Goal: Task Accomplishment & Management: Use online tool/utility

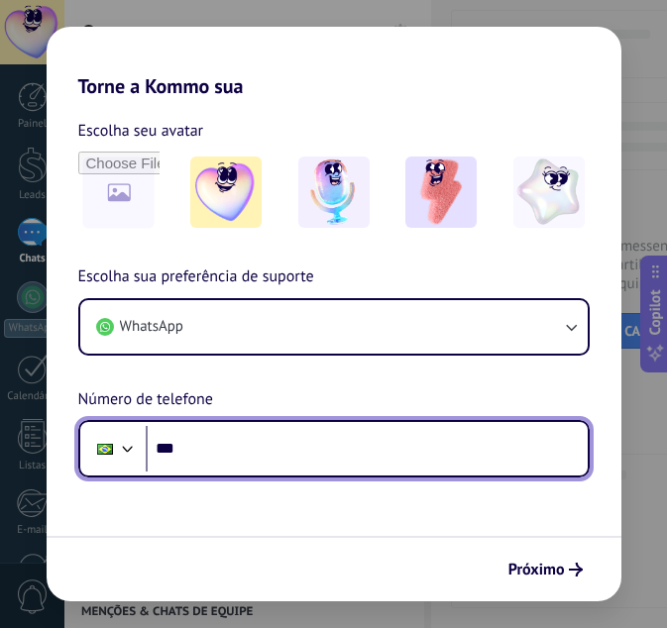
click at [472, 438] on input "***" at bounding box center [367, 449] width 442 height 46
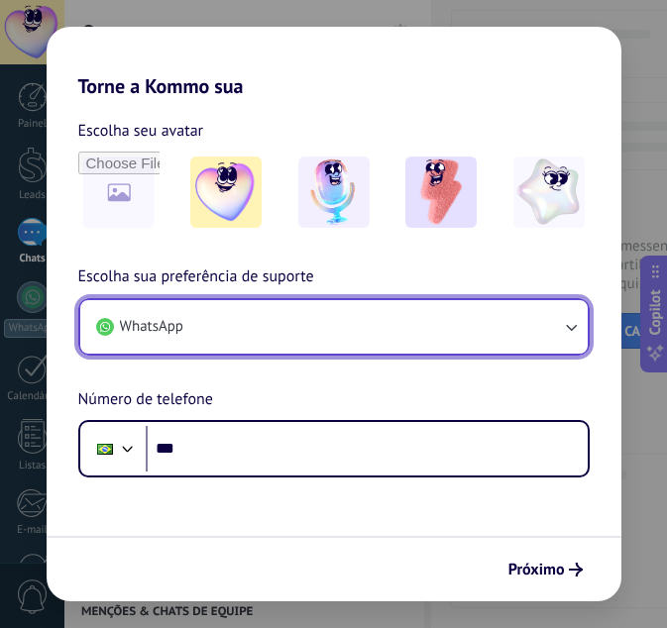
click at [569, 327] on icon "button" at bounding box center [571, 327] width 11 height 7
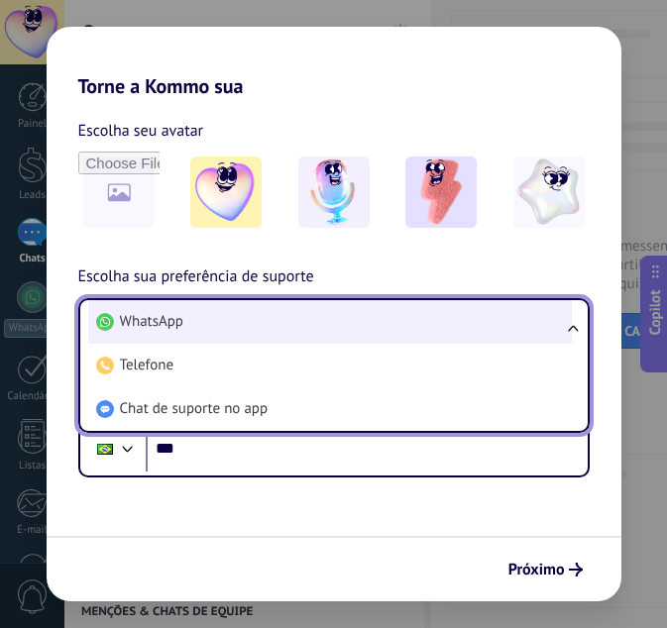
click at [372, 327] on li "WhatsApp" at bounding box center [329, 322] width 483 height 44
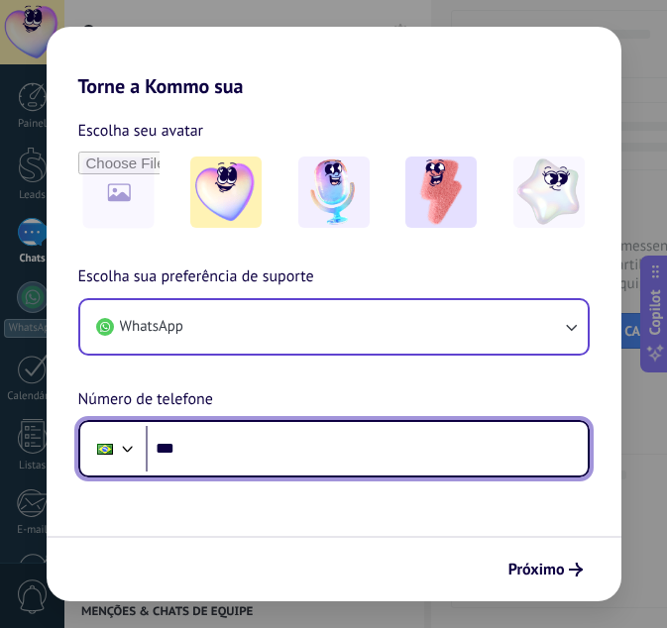
click at [374, 464] on input "***" at bounding box center [367, 449] width 442 height 46
type input "**********"
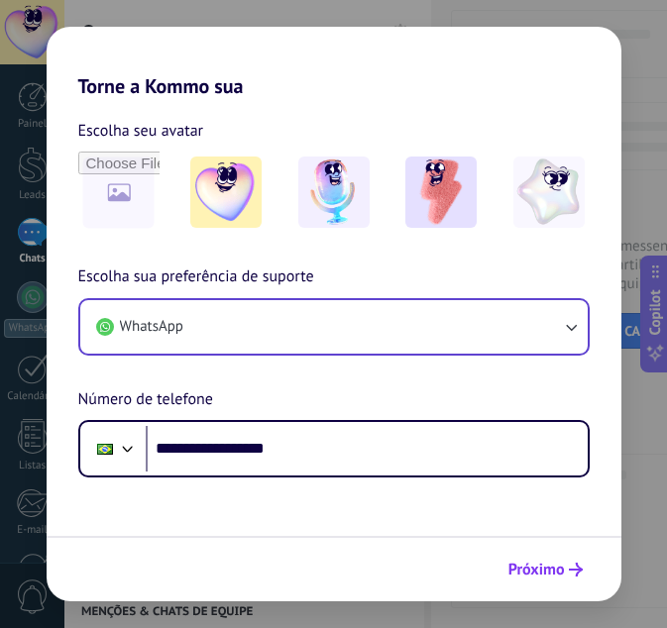
click at [533, 570] on span "Próximo" at bounding box center [536, 570] width 56 height 14
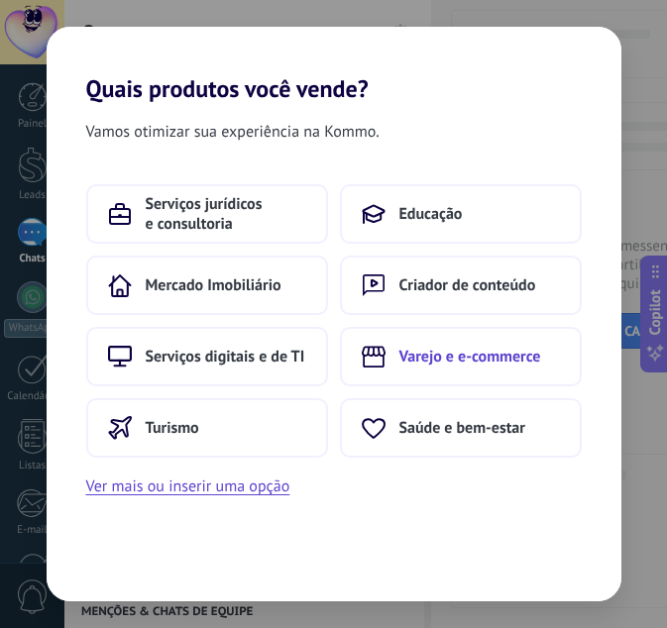
click at [494, 354] on span "Varejo e e-commerce" at bounding box center [470, 357] width 142 height 20
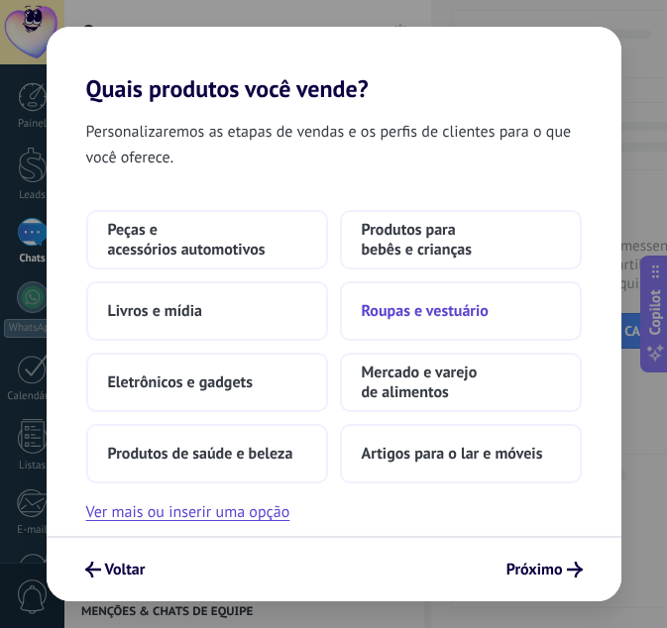
click at [506, 315] on button "Roupas e vestuário" at bounding box center [461, 310] width 242 height 59
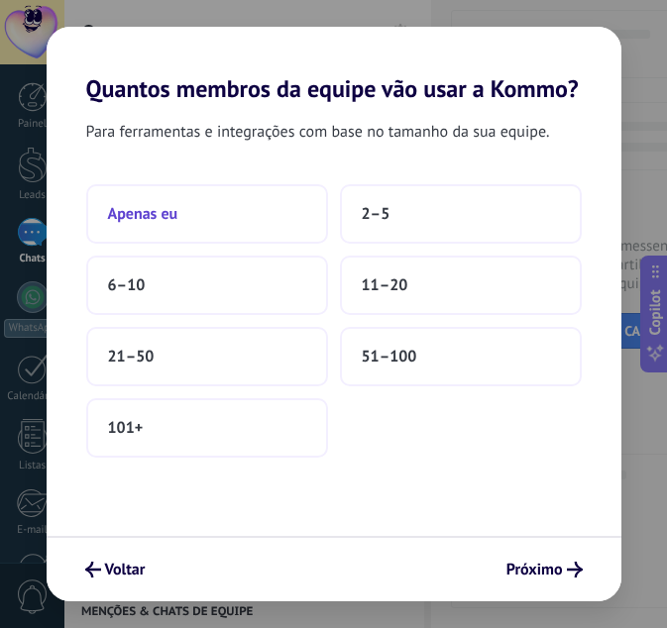
click at [178, 207] on button "Apenas eu" at bounding box center [207, 213] width 242 height 59
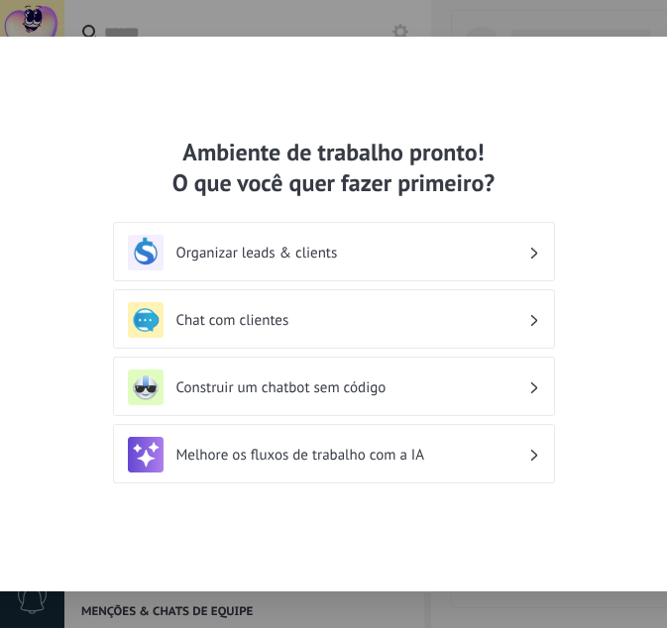
click at [536, 256] on icon at bounding box center [533, 253] width 7 height 12
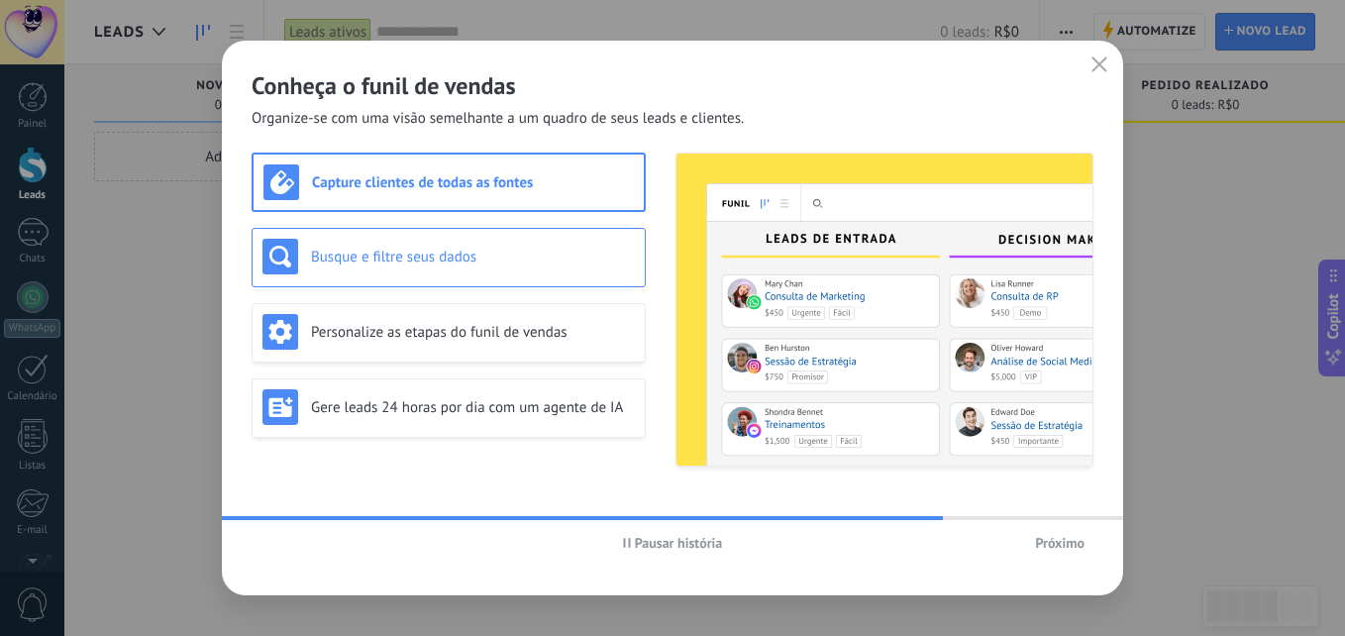
click at [606, 259] on h3 "Busque e filtre seus dados" at bounding box center [473, 257] width 324 height 19
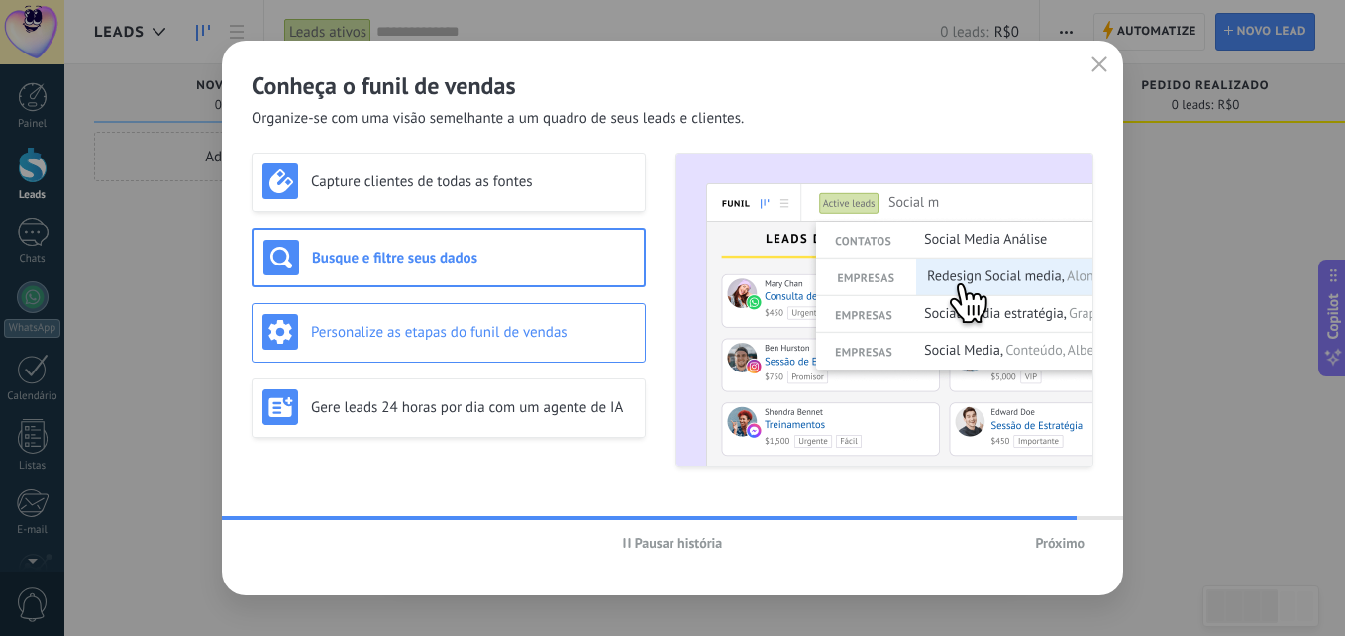
click at [614, 333] on h3 "Personalize as etapas do funil de vendas" at bounding box center [473, 332] width 324 height 19
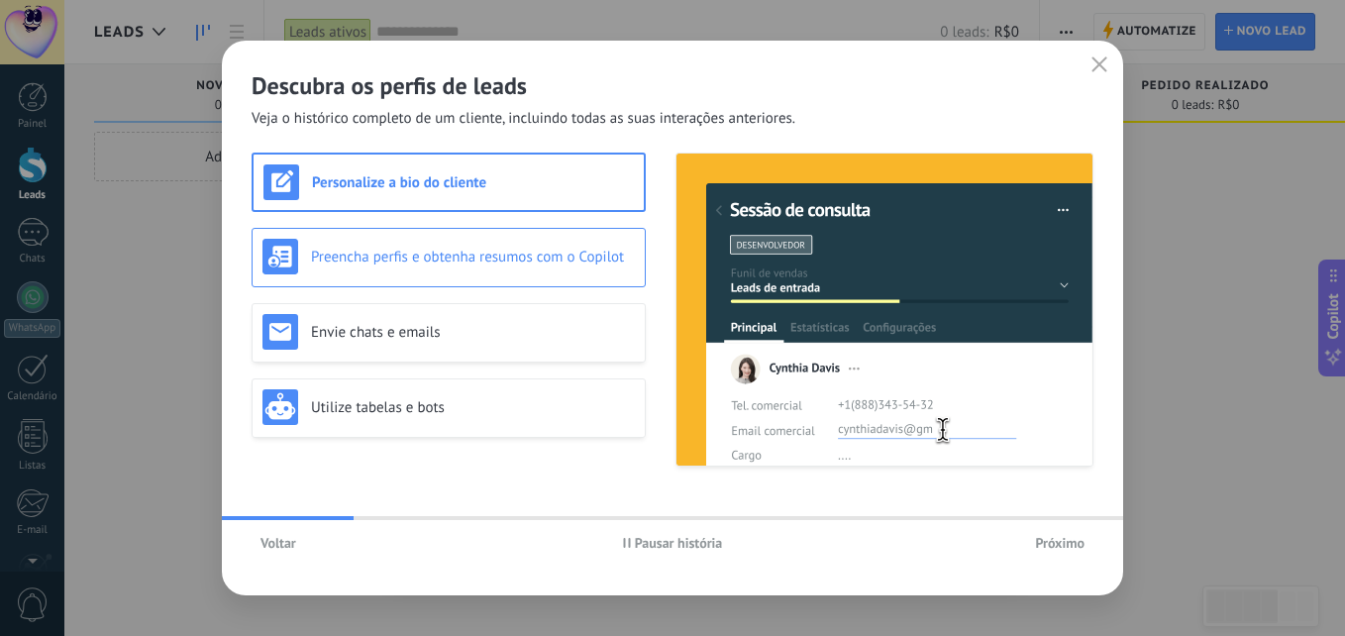
click at [598, 267] on div "Preencha perfis e obtenha resumos com o Copilot" at bounding box center [449, 257] width 373 height 36
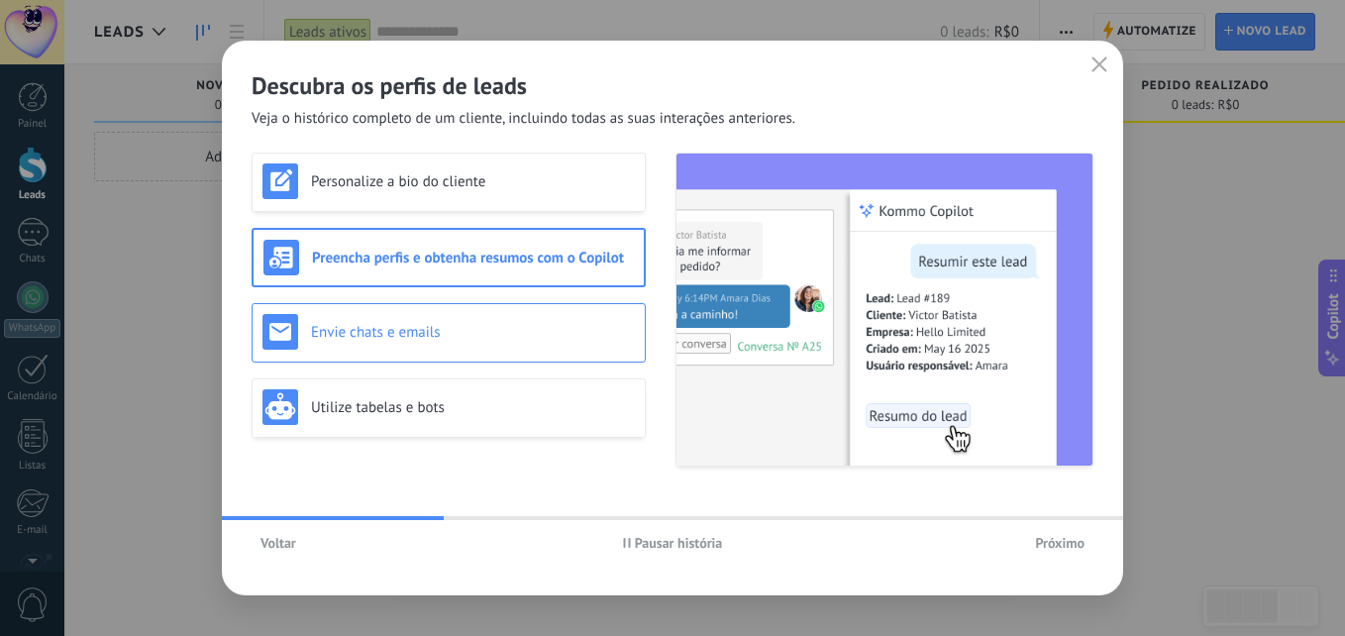
click at [576, 325] on h3 "Envie chats e emails" at bounding box center [473, 332] width 324 height 19
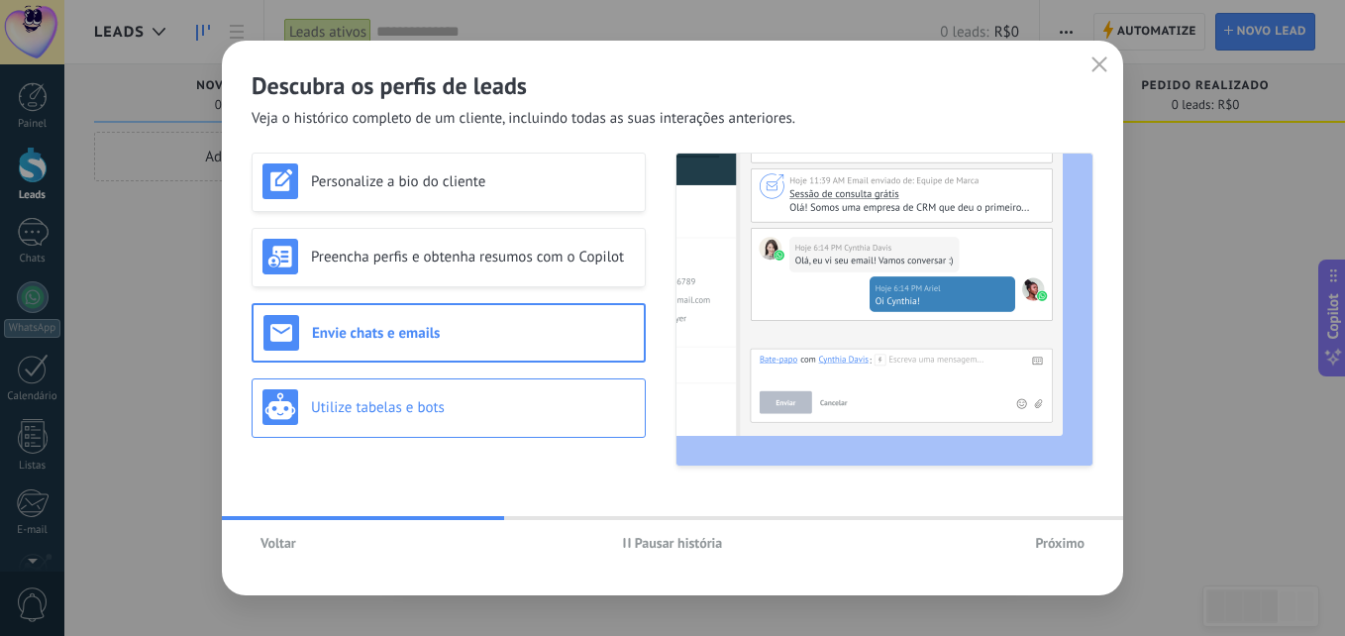
click at [558, 396] on div "Utilize tabelas e bots" at bounding box center [449, 407] width 373 height 36
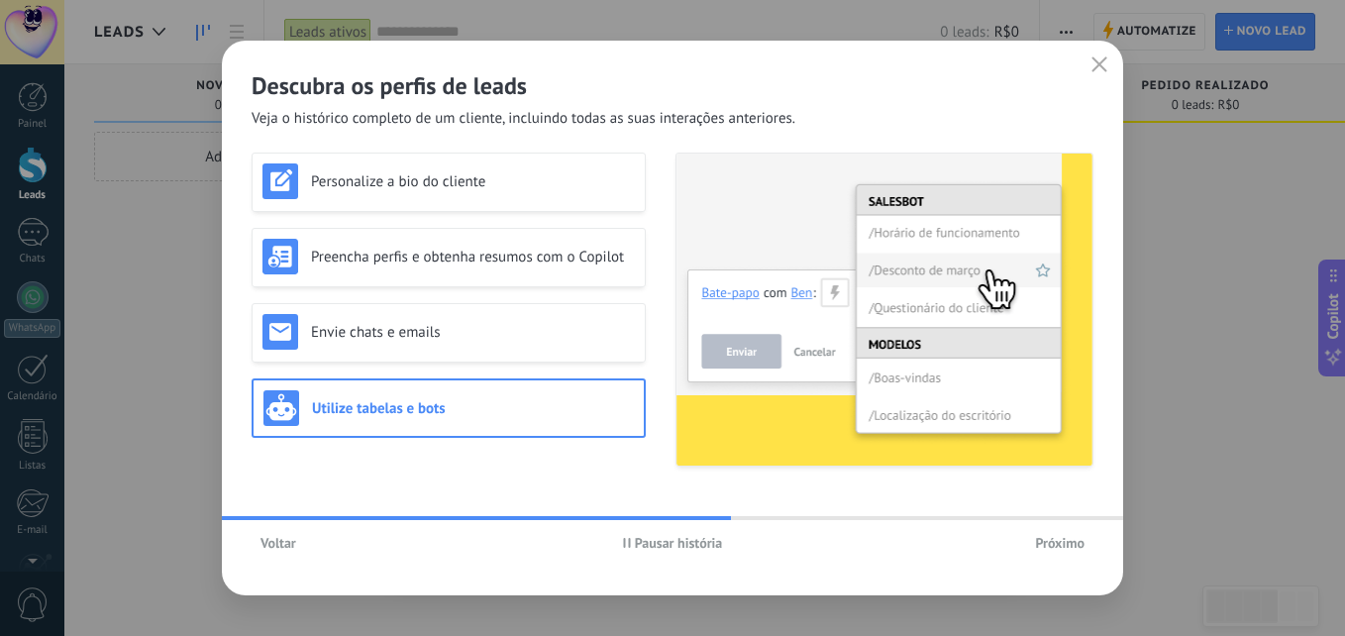
click at [666, 544] on span "Próximo" at bounding box center [1060, 543] width 50 height 14
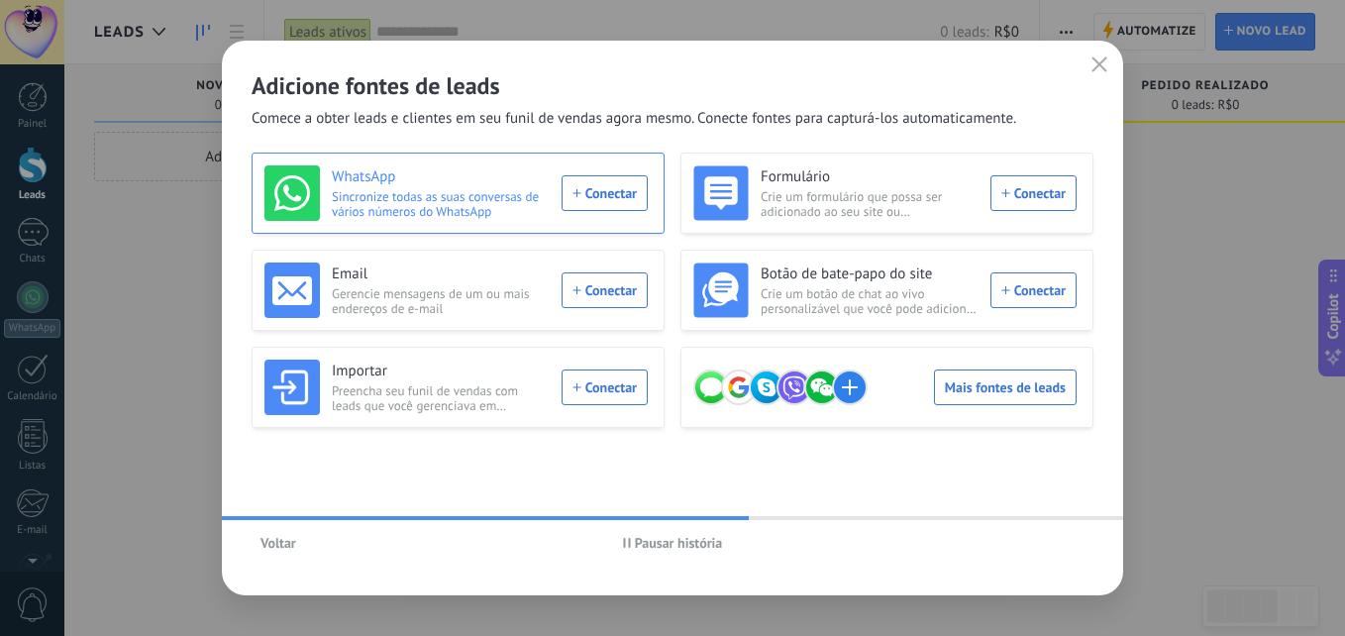
click at [625, 209] on div "WhatsApp Sincronize todas as suas conversas de vários números do WhatsApp Conec…" at bounding box center [456, 192] width 383 height 55
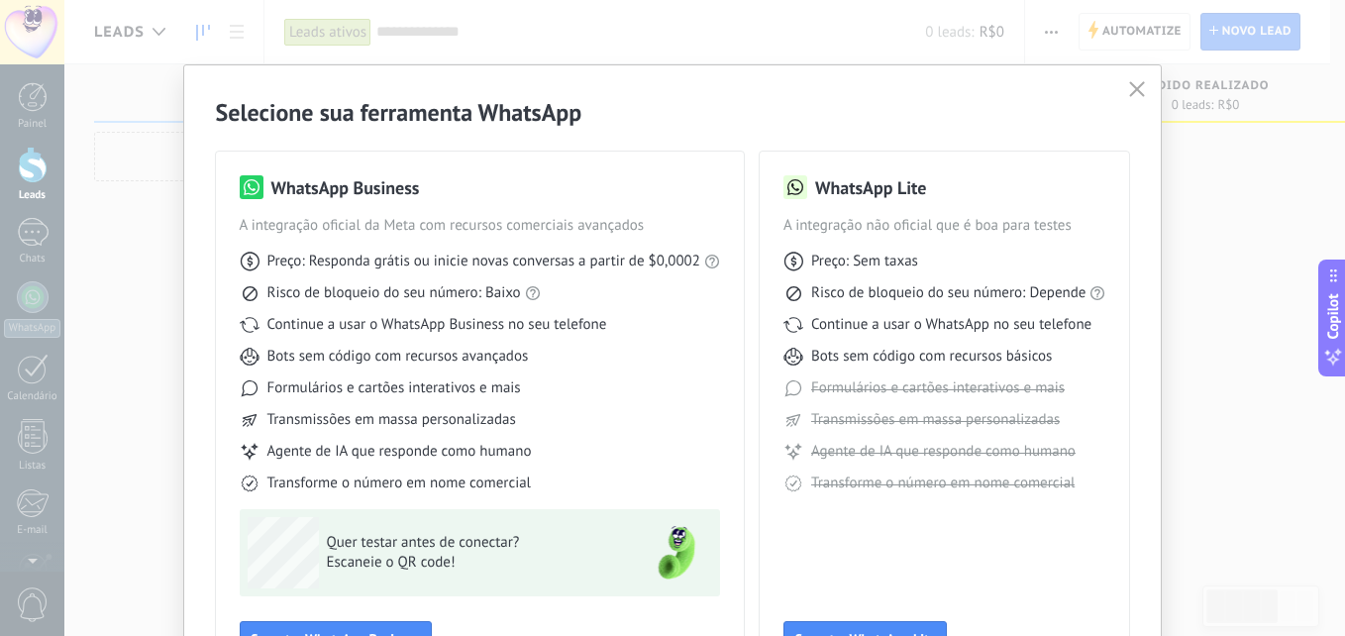
scroll to position [142, 0]
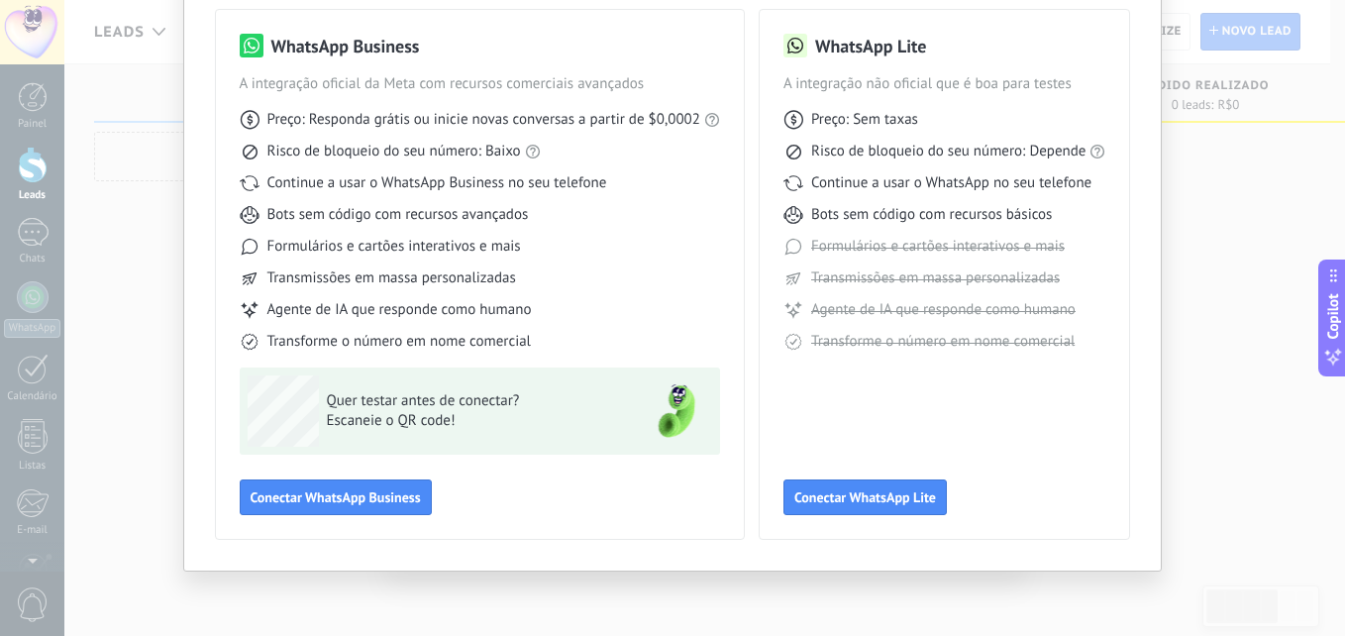
click at [666, 219] on div "Selecione sua ferramenta WhatsApp WhatsApp Business A integração oficial da Met…" at bounding box center [673, 247] width 978 height 647
click at [666, 269] on div "Selecione sua ferramenta WhatsApp WhatsApp Business A integração oficial da Met…" at bounding box center [672, 318] width 1345 height 636
click at [109, 291] on div "Selecione sua ferramenta WhatsApp WhatsApp Business A integração oficial da Met…" at bounding box center [672, 318] width 1345 height 636
